Goal: Task Accomplishment & Management: Complete application form

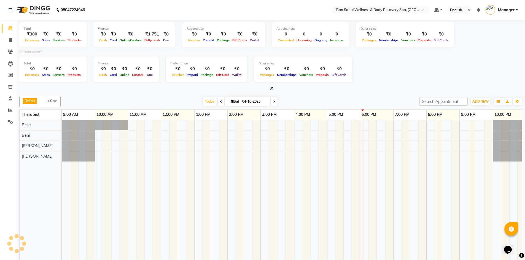
click at [273, 88] on icon at bounding box center [272, 88] width 4 height 4
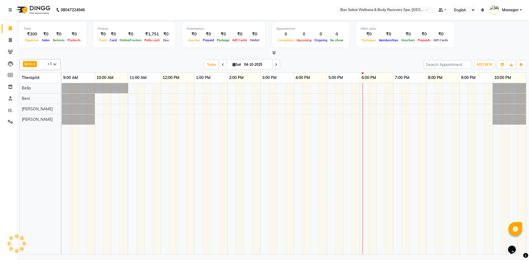
click at [275, 52] on icon at bounding box center [274, 53] width 4 height 4
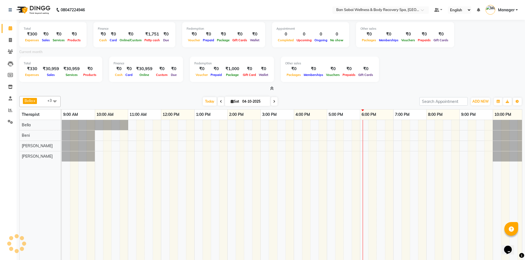
click at [273, 89] on icon at bounding box center [272, 88] width 4 height 4
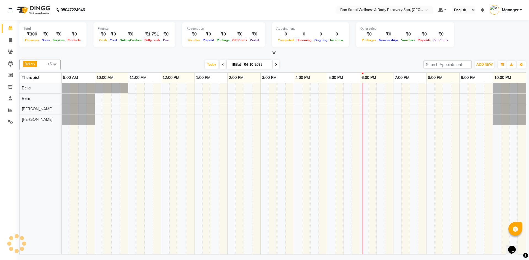
click at [273, 55] on icon at bounding box center [274, 53] width 4 height 4
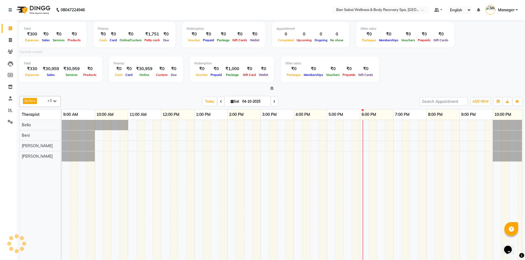
click at [273, 88] on icon at bounding box center [272, 88] width 4 height 4
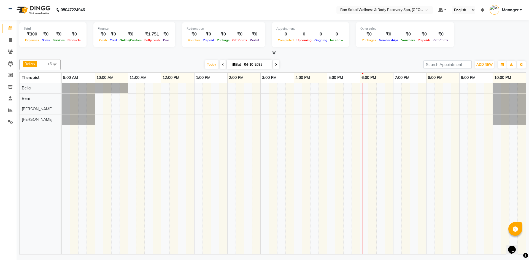
click at [274, 54] on icon at bounding box center [274, 53] width 4 height 4
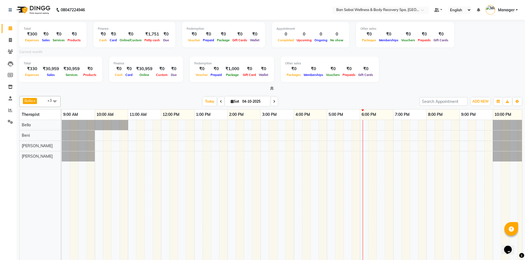
click at [272, 90] on icon at bounding box center [272, 88] width 4 height 4
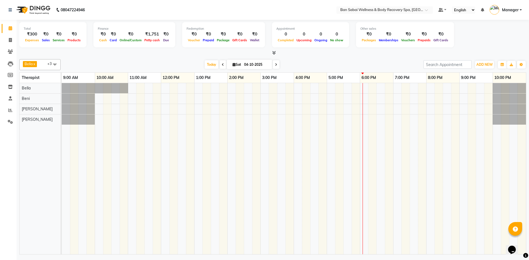
click at [273, 52] on icon at bounding box center [274, 53] width 4 height 4
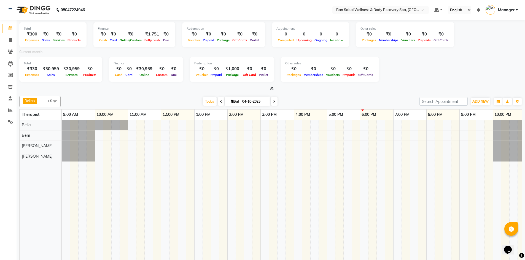
click at [273, 89] on icon at bounding box center [272, 88] width 4 height 4
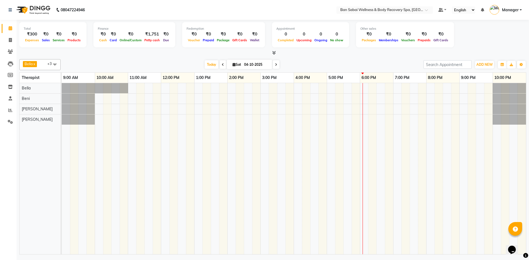
click at [274, 51] on icon at bounding box center [274, 53] width 4 height 4
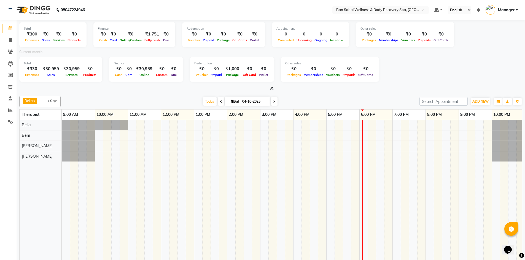
click at [271, 87] on icon at bounding box center [272, 88] width 4 height 4
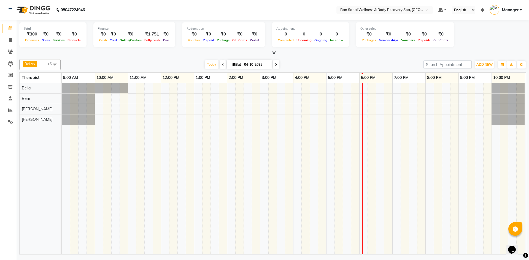
click at [273, 51] on icon at bounding box center [274, 53] width 4 height 4
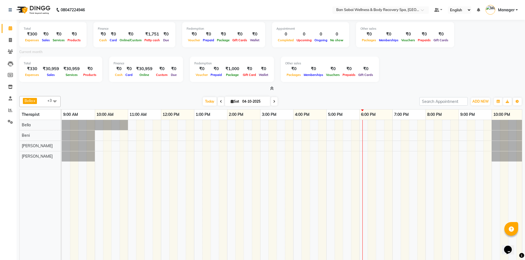
click at [273, 89] on icon at bounding box center [272, 88] width 4 height 4
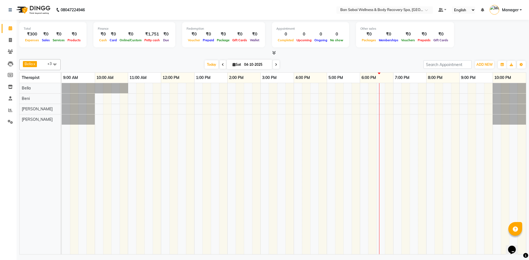
click at [233, 66] on icon at bounding box center [234, 65] width 3 height 4
select select "10"
select select "2025"
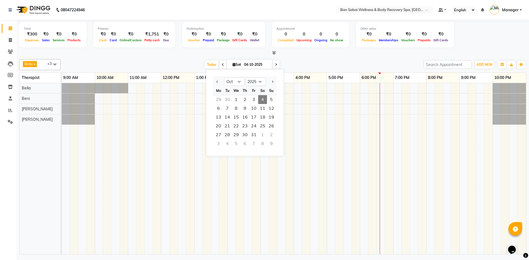
click at [275, 82] on div at bounding box center [271, 81] width 11 height 9
click at [274, 82] on button "Next month" at bounding box center [272, 81] width 5 height 9
select select "1"
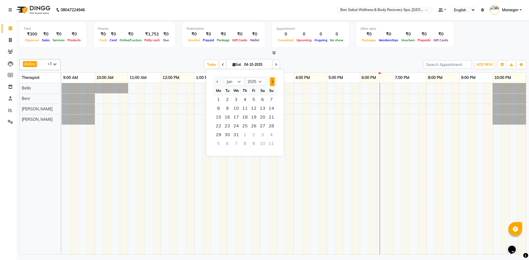
select select "2026"
click at [274, 82] on button "Next month" at bounding box center [272, 81] width 5 height 9
select select "4"
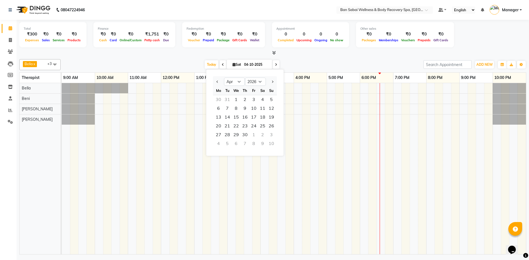
click at [346, 165] on td at bounding box center [348, 168] width 8 height 171
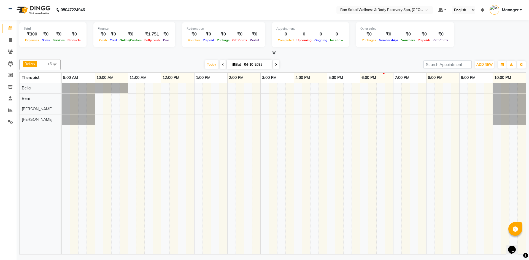
click at [274, 52] on icon at bounding box center [274, 53] width 4 height 4
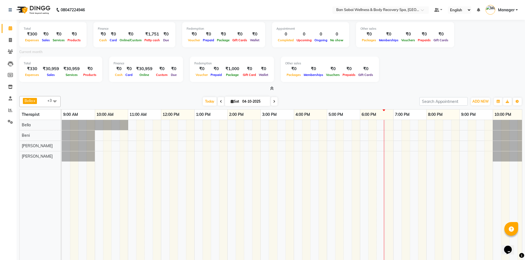
click at [271, 90] on icon at bounding box center [272, 88] width 4 height 4
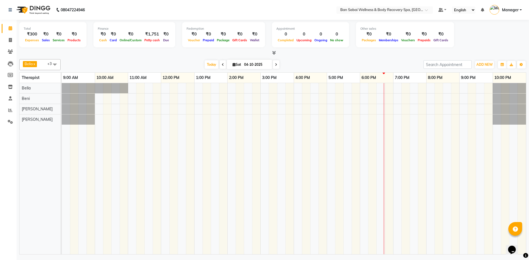
click at [273, 53] on icon at bounding box center [274, 53] width 4 height 4
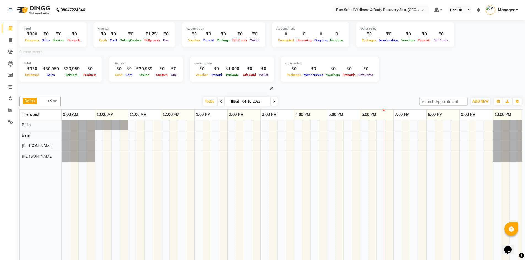
click at [218, 104] on span at bounding box center [221, 101] width 7 height 9
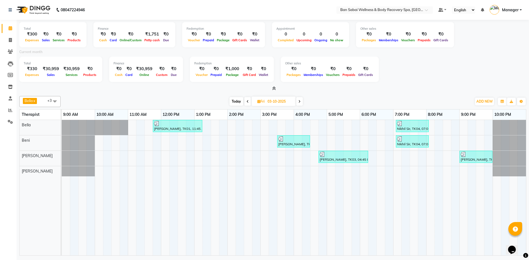
click at [274, 88] on icon at bounding box center [274, 88] width 4 height 4
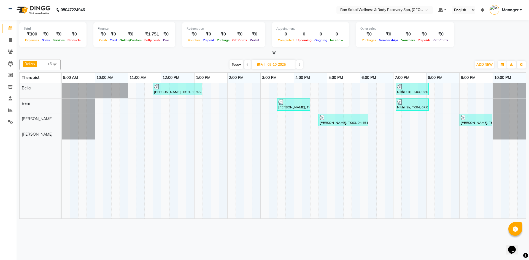
click at [300, 64] on icon at bounding box center [299, 64] width 2 height 3
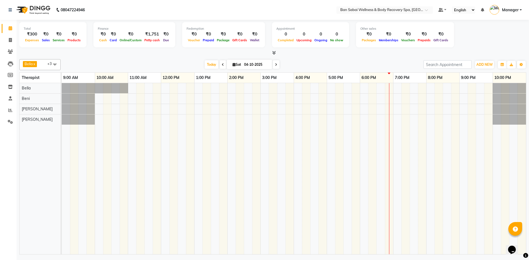
click at [275, 66] on span at bounding box center [276, 64] width 7 height 9
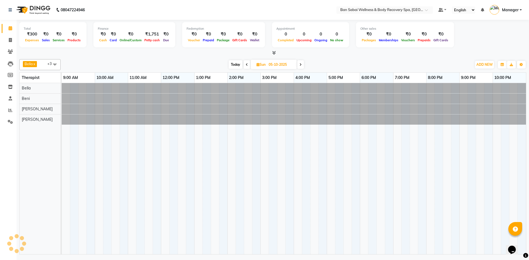
click at [238, 65] on span "Today" at bounding box center [236, 64] width 14 height 9
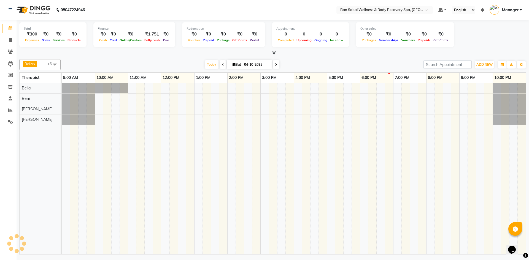
click at [274, 66] on span at bounding box center [276, 64] width 7 height 9
type input "05-10-2025"
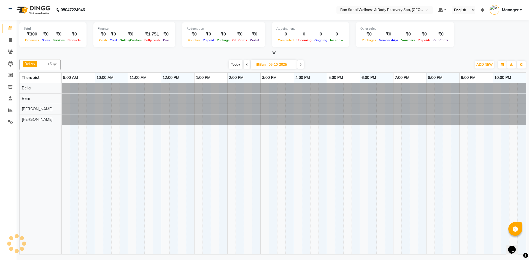
click at [62, 107] on div at bounding box center [62, 109] width 0 height 10
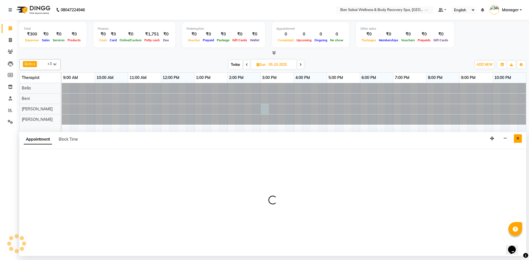
click at [517, 140] on icon "Close" at bounding box center [517, 139] width 3 height 4
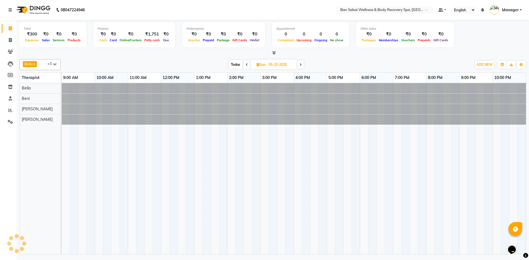
click at [62, 88] on div at bounding box center [62, 88] width 0 height 10
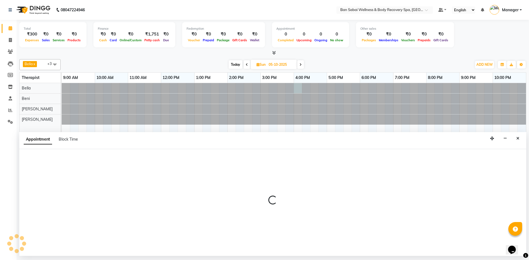
select select "960"
select select "tentative"
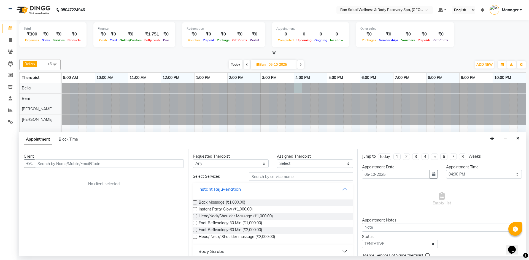
drag, startPoint x: 241, startPoint y: 39, endPoint x: 185, endPoint y: 139, distance: 115.6
click at [185, 139] on div "Appointment Block Time" at bounding box center [272, 140] width 507 height 17
click at [137, 161] on input "text" at bounding box center [109, 164] width 149 height 9
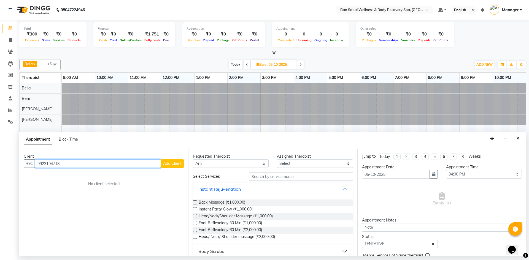
type input "9923194718"
click at [179, 166] on button "Add Client" at bounding box center [172, 164] width 23 height 9
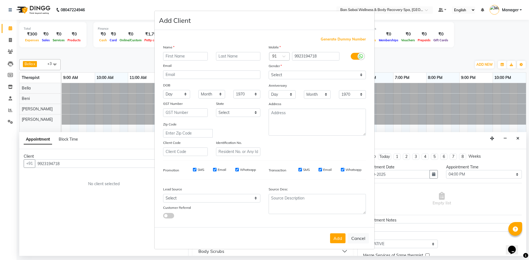
click at [195, 55] on input "text" at bounding box center [185, 56] width 45 height 9
click at [194, 171] on input "SMS" at bounding box center [195, 170] width 4 height 4
checkbox input "false"
click at [215, 171] on input "Email" at bounding box center [215, 170] width 4 height 4
checkbox input "false"
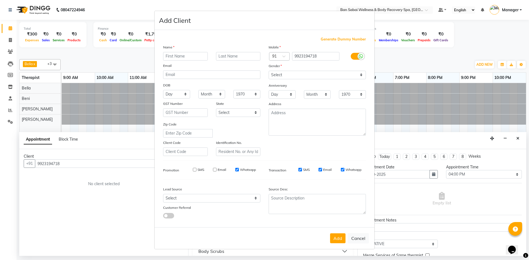
click at [238, 171] on input "Whatsapp" at bounding box center [237, 170] width 4 height 4
checkbox input "false"
click at [257, 113] on select "Select [GEOGRAPHIC_DATA] [GEOGRAPHIC_DATA] [GEOGRAPHIC_DATA] [GEOGRAPHIC_DATA] …" at bounding box center [238, 113] width 45 height 9
click at [257, 112] on select "Select [GEOGRAPHIC_DATA] [GEOGRAPHIC_DATA] [GEOGRAPHIC_DATA] [GEOGRAPHIC_DATA] …" at bounding box center [238, 113] width 45 height 9
click at [256, 198] on select "Select Walk-in Referral Internet Friend Word of Mouth Advertisement Facebook Ju…" at bounding box center [211, 198] width 97 height 9
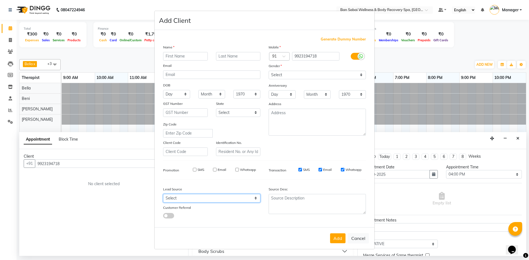
select select "56638"
click at [163, 194] on select "Select Walk-in Referral Internet Friend Word of Mouth Advertisement Facebook Ju…" at bounding box center [211, 198] width 97 height 9
click at [198, 57] on input "text" at bounding box center [185, 56] width 45 height 9
type input "d"
type input "[PERSON_NAME]"
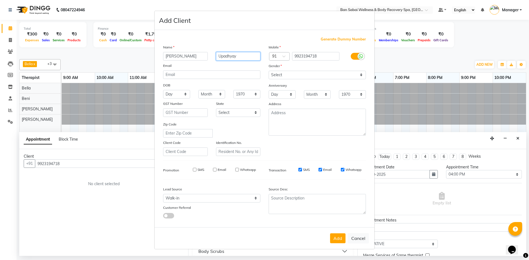
type input "Upadhyay"
click at [363, 74] on select "Select [DEMOGRAPHIC_DATA] [DEMOGRAPHIC_DATA] Other Prefer Not To Say" at bounding box center [317, 75] width 97 height 9
select select "[DEMOGRAPHIC_DATA]"
click at [269, 71] on select "Select [DEMOGRAPHIC_DATA] [DEMOGRAPHIC_DATA] Other Prefer Not To Say" at bounding box center [317, 75] width 97 height 9
click at [339, 239] on button "Add" at bounding box center [337, 239] width 15 height 10
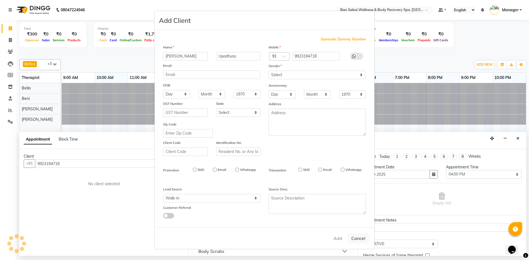
select select
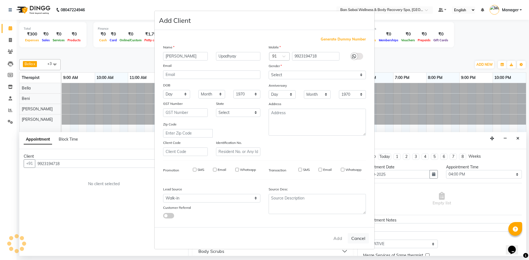
select select
checkbox input "false"
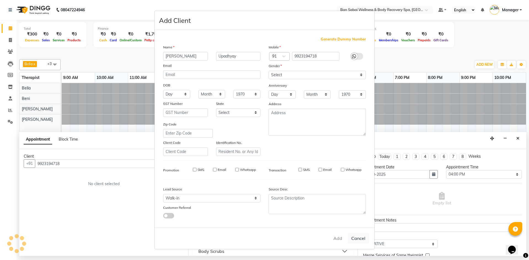
checkbox input "false"
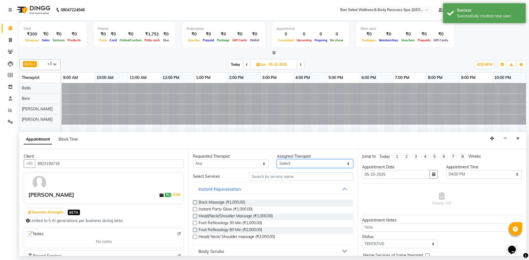
click at [345, 164] on select "Select" at bounding box center [315, 164] width 76 height 9
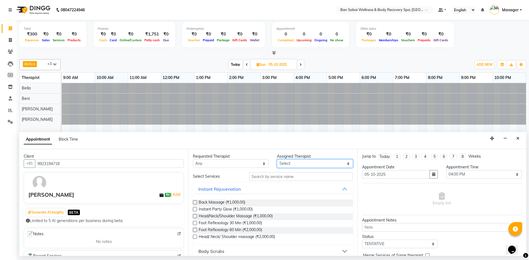
click at [345, 164] on select "Select" at bounding box center [315, 164] width 76 height 9
click at [519, 139] on icon "Close" at bounding box center [517, 139] width 3 height 4
